Goal: Task Accomplishment & Management: Use online tool/utility

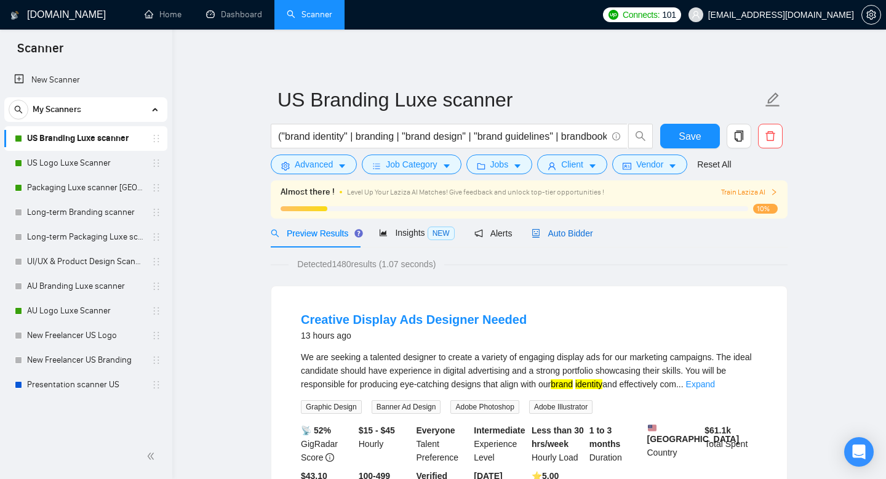
click at [572, 233] on span "Auto Bidder" at bounding box center [562, 233] width 61 height 10
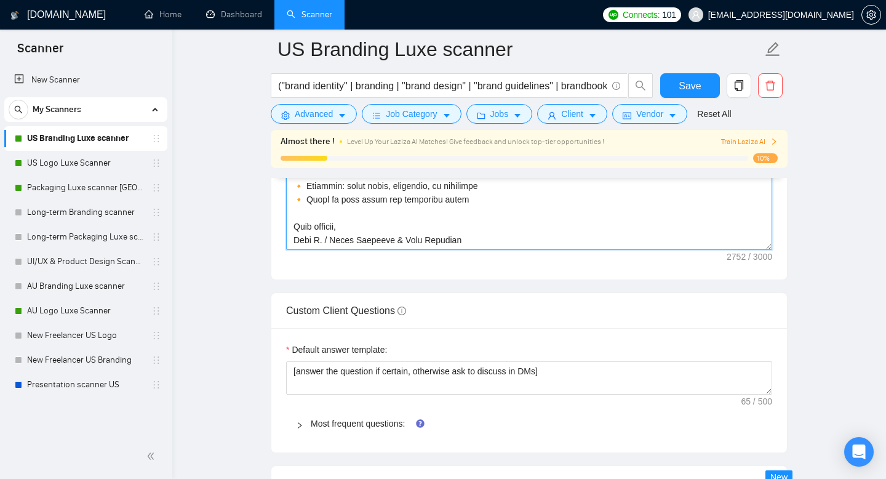
scroll to position [1698, 0]
drag, startPoint x: 296, startPoint y: 205, endPoint x: 578, endPoint y: 264, distance: 287.9
click at [578, 262] on div "Cover letter template:" at bounding box center [529, 108] width 516 height 340
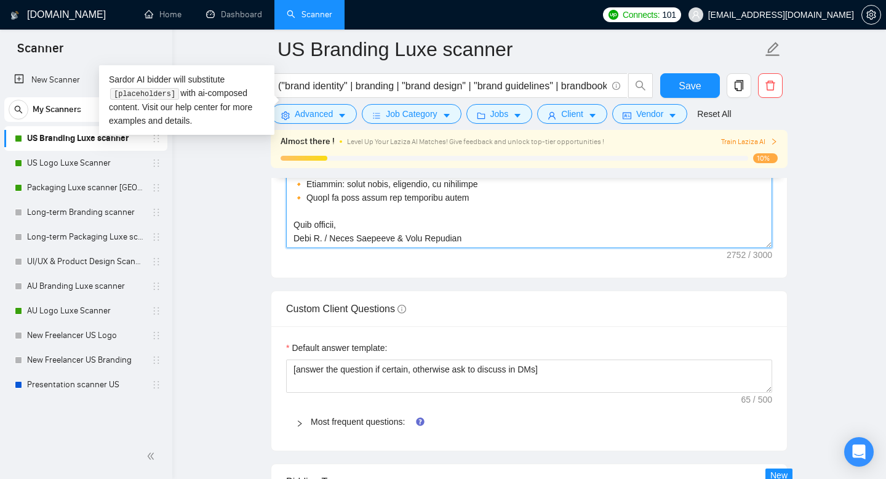
click at [353, 225] on textarea "Cover letter template:" at bounding box center [529, 109] width 486 height 277
drag, startPoint x: 353, startPoint y: 225, endPoint x: 291, endPoint y: 229, distance: 62.2
click at [291, 229] on textarea "Cover letter template:" at bounding box center [529, 109] width 486 height 277
paste textarea "For brands that matter"
type textarea "👋 Lo! I dolo sitame conse adi eli seddoei temp incid utlabore — etdo magn al en…"
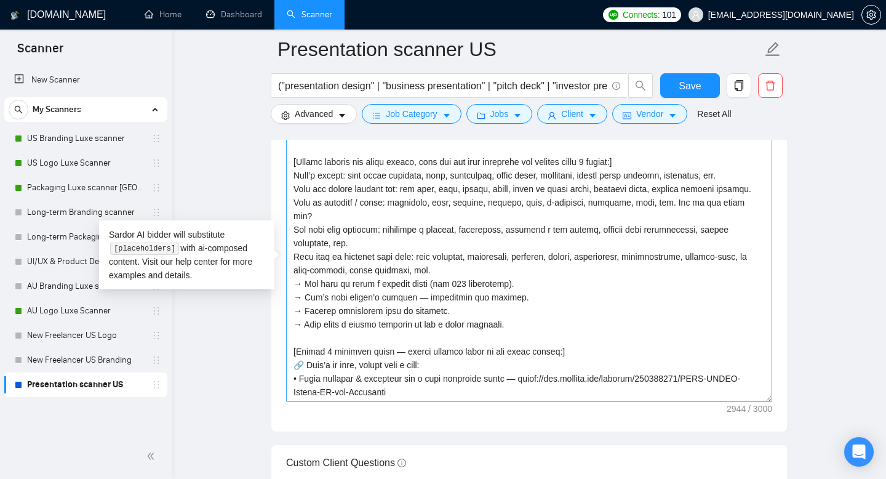
scroll to position [406, 0]
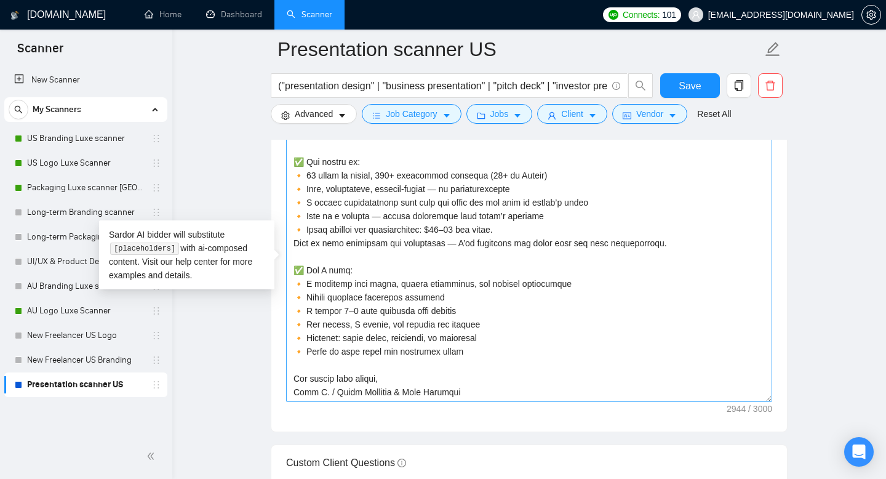
drag, startPoint x: 384, startPoint y: 375, endPoint x: 293, endPoint y: 375, distance: 91.7
click at [293, 375] on textarea "Cover letter template:" at bounding box center [529, 263] width 486 height 277
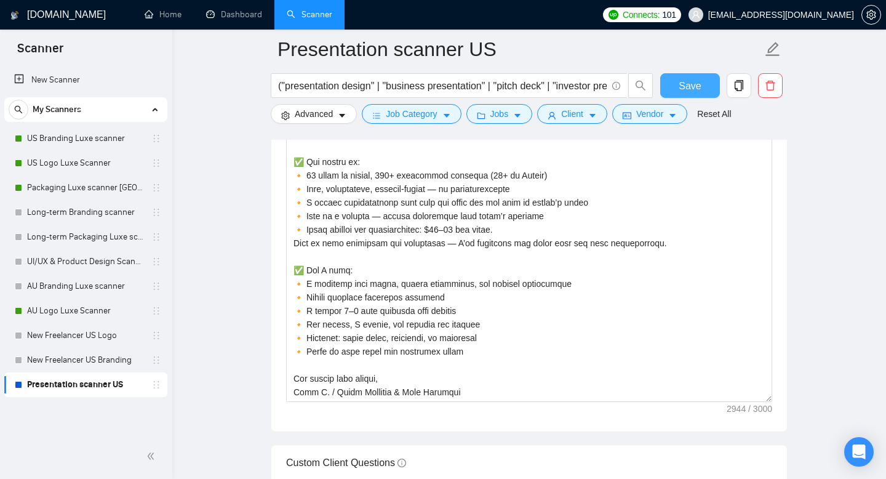
click at [696, 89] on span "Save" at bounding box center [690, 85] width 22 height 15
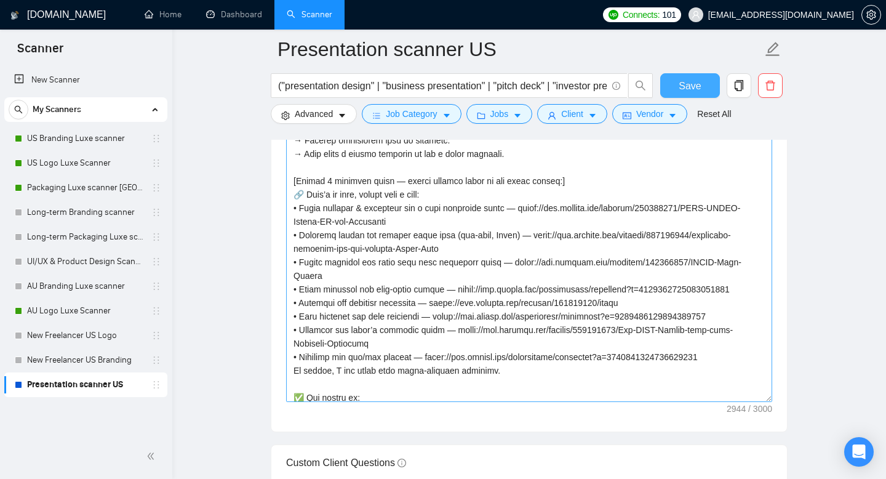
scroll to position [176, 0]
